Goal: Information Seeking & Learning: Understand process/instructions

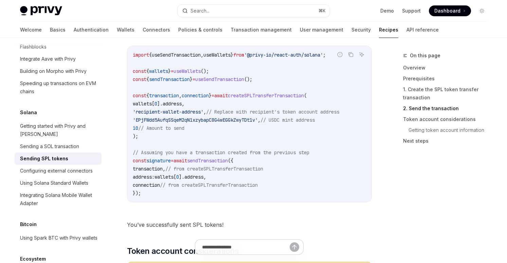
scroll to position [822, 0]
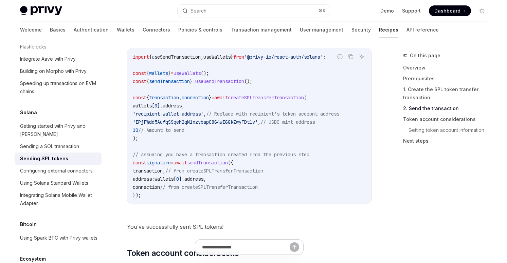
type textarea "*"
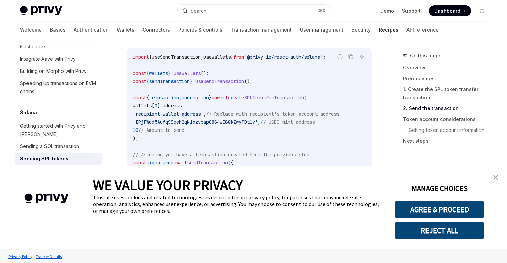
click at [289, 97] on span "createSPLTransferTransaction" at bounding box center [266, 98] width 76 height 6
copy span "createSPLTransferTransaction"
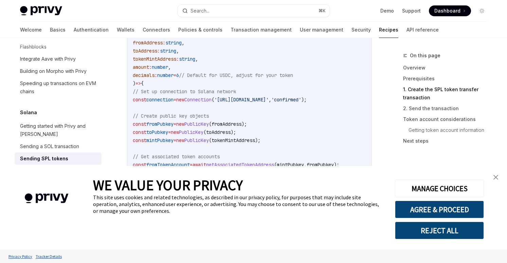
scroll to position [398, 0]
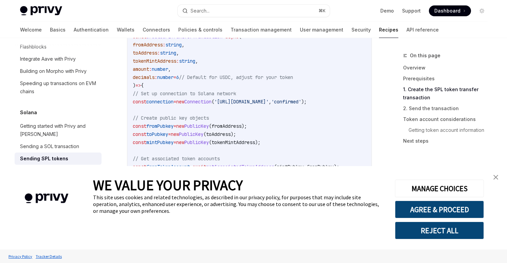
click at [495, 176] on img "close banner" at bounding box center [495, 177] width 5 height 5
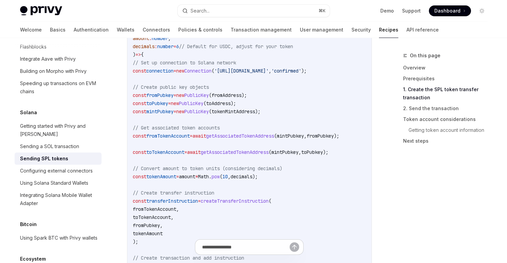
scroll to position [419, 0]
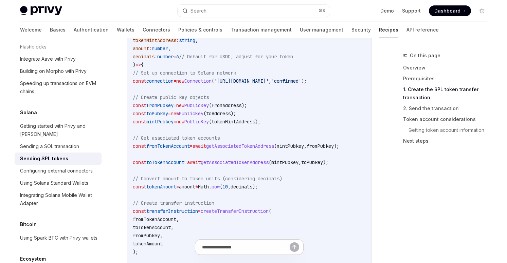
drag, startPoint x: 163, startPoint y: 247, endPoint x: 140, endPoint y: 109, distance: 140.6
drag, startPoint x: 149, startPoint y: 248, endPoint x: 137, endPoint y: 118, distance: 130.1
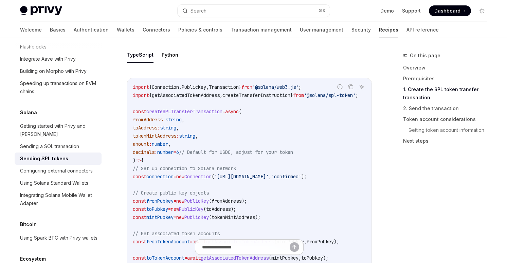
scroll to position [299, 0]
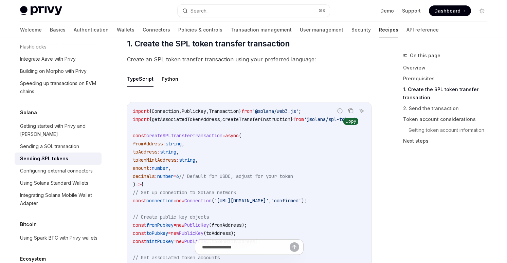
click at [347, 107] on button "Copy the contents from the code block" at bounding box center [350, 111] width 9 height 9
click at [346, 107] on button "Copy the contents from the code block" at bounding box center [350, 111] width 9 height 9
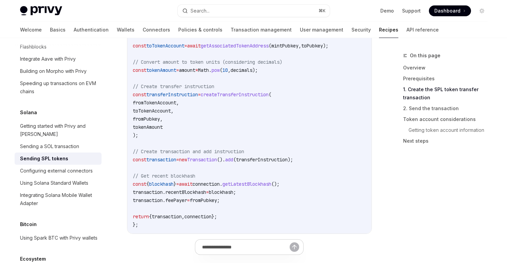
scroll to position [537, 0]
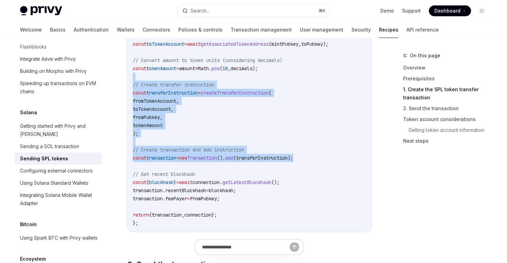
drag, startPoint x: 337, startPoint y: 153, endPoint x: 197, endPoint y: 70, distance: 162.6
click at [197, 70] on code "import { Connection , PublicKey , Transaction } from '@solana/web3.js' ; import…" at bounding box center [254, 48] width 242 height 358
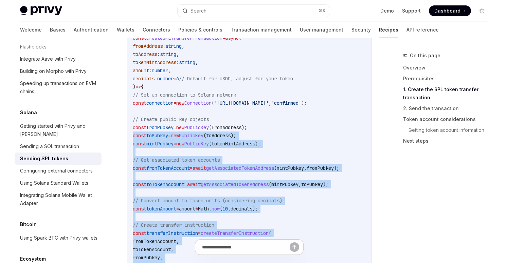
scroll to position [397, 0]
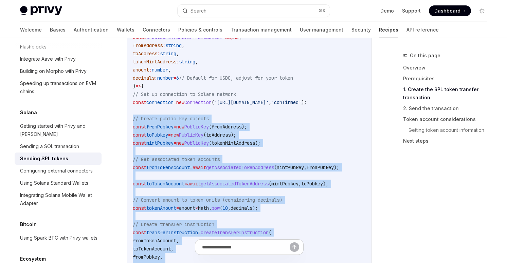
copy code "// Create public key objects const fromPubkey = new PublicKey ( fromAddress ); …"
